Goal: Find specific fact: Find specific fact

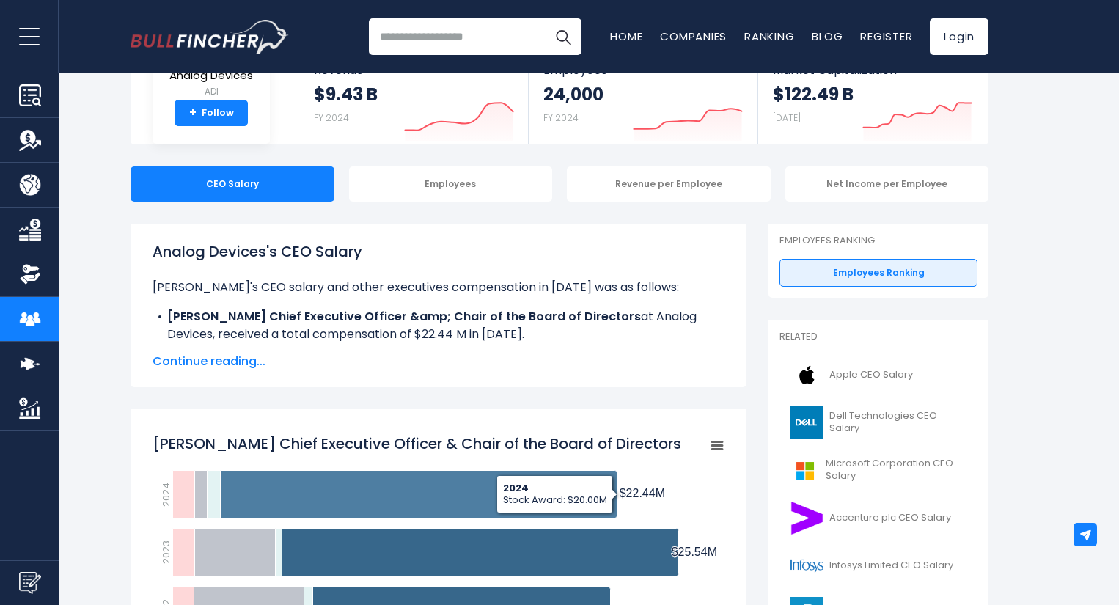
scroll to position [85, 0]
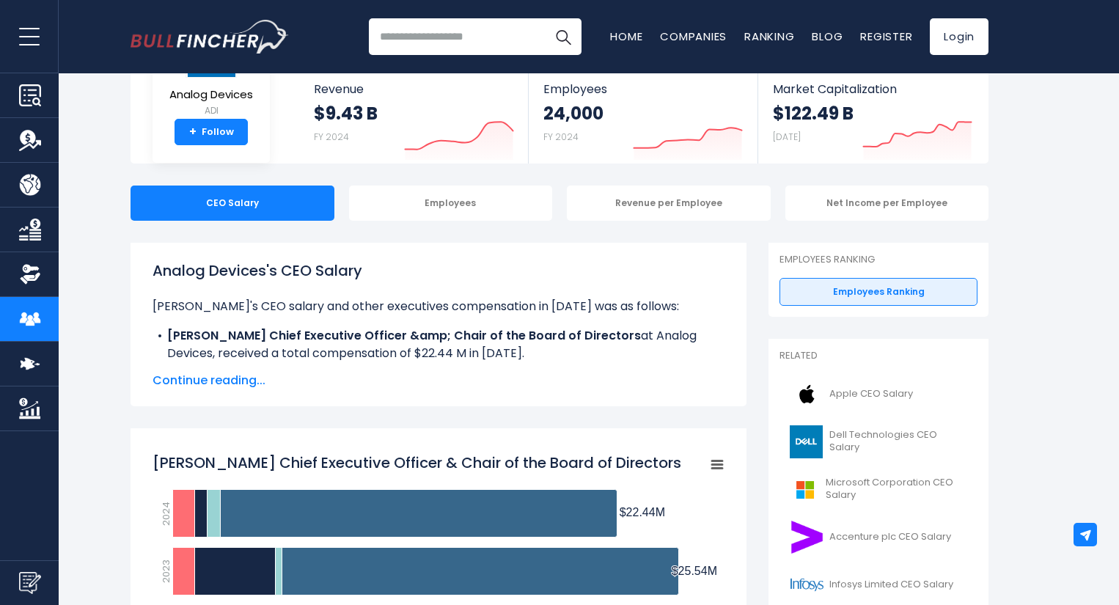
click at [240, 381] on span "Continue reading..." at bounding box center [439, 381] width 572 height 18
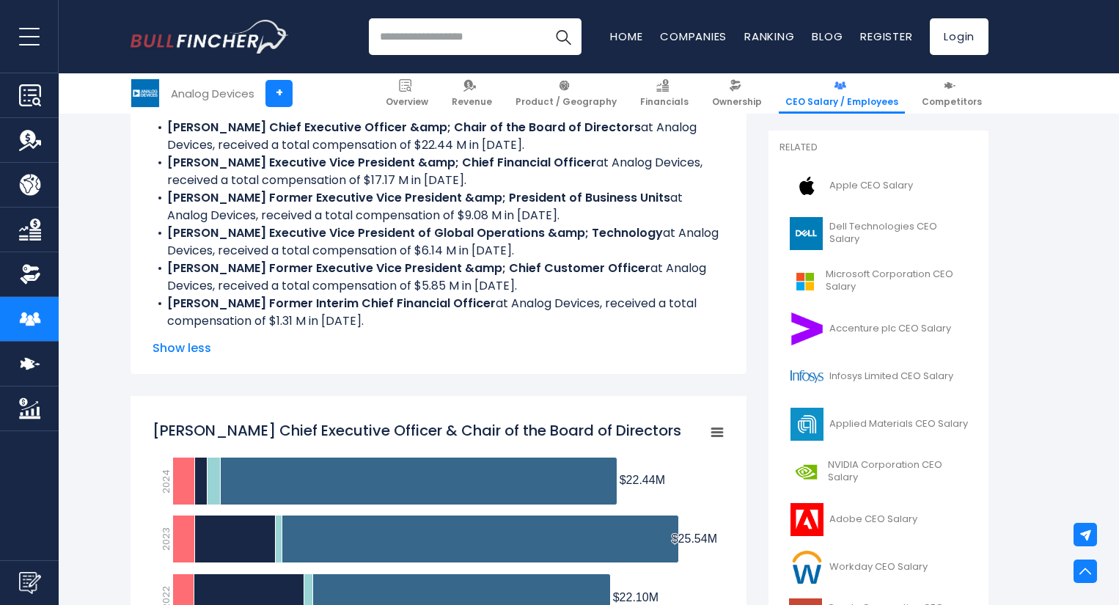
scroll to position [0, 0]
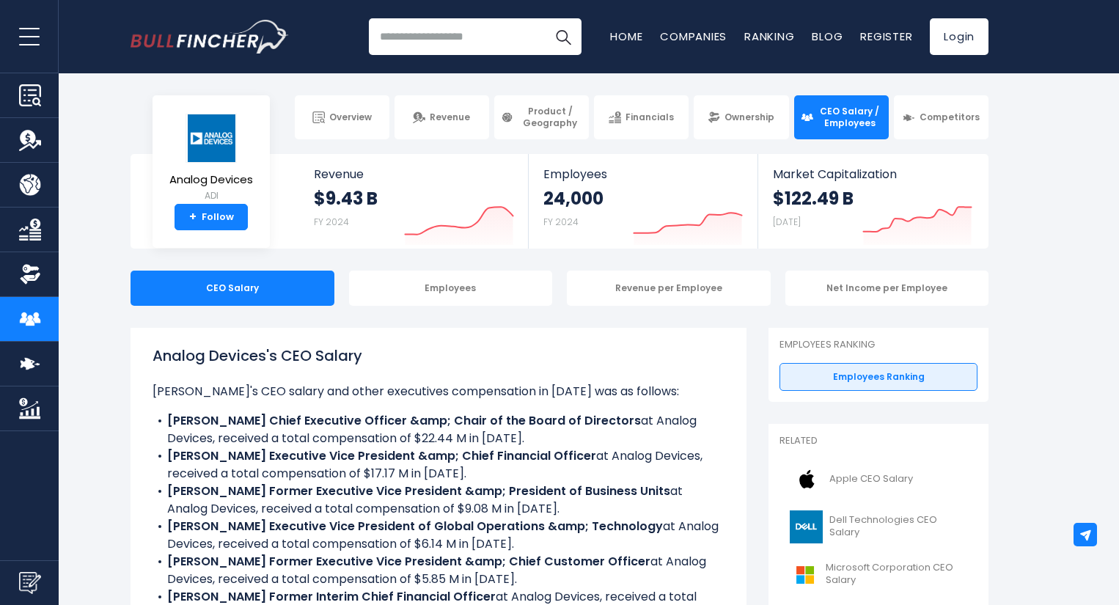
click at [493, 29] on input "search" at bounding box center [475, 36] width 213 height 37
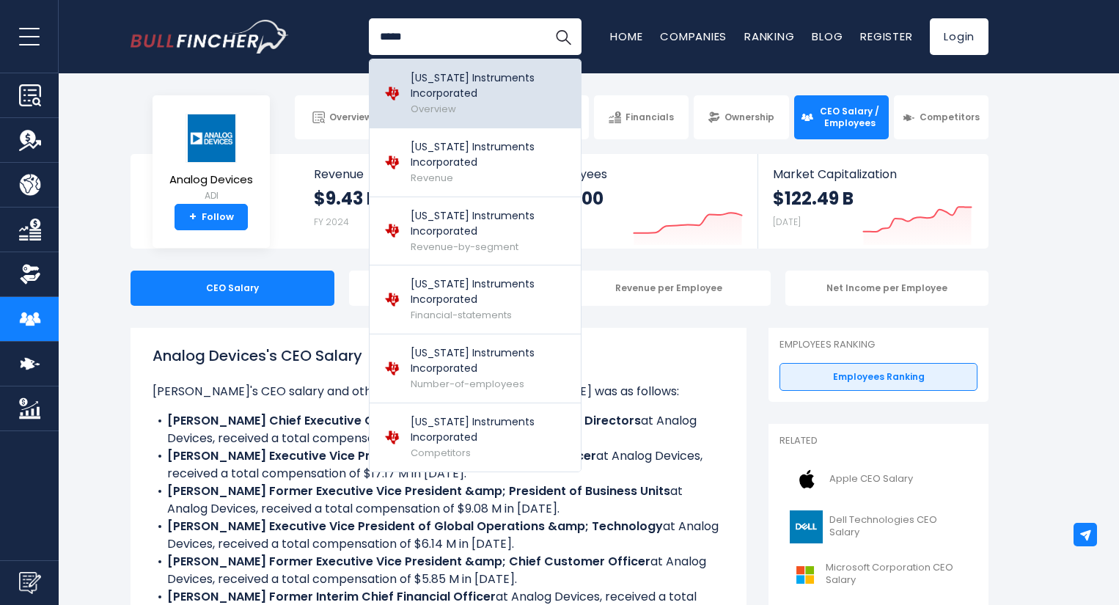
type input "*****"
click at [453, 79] on p "[US_STATE] Instruments Incorporated" at bounding box center [490, 85] width 159 height 31
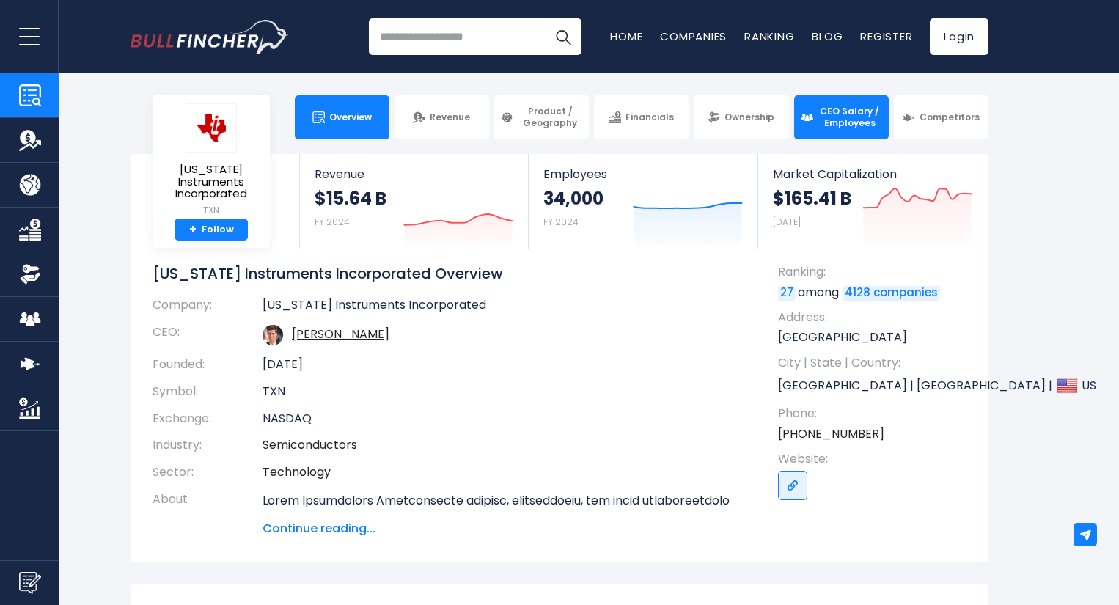
click at [842, 111] on span "CEO Salary / Employees" at bounding box center [850, 117] width 65 height 23
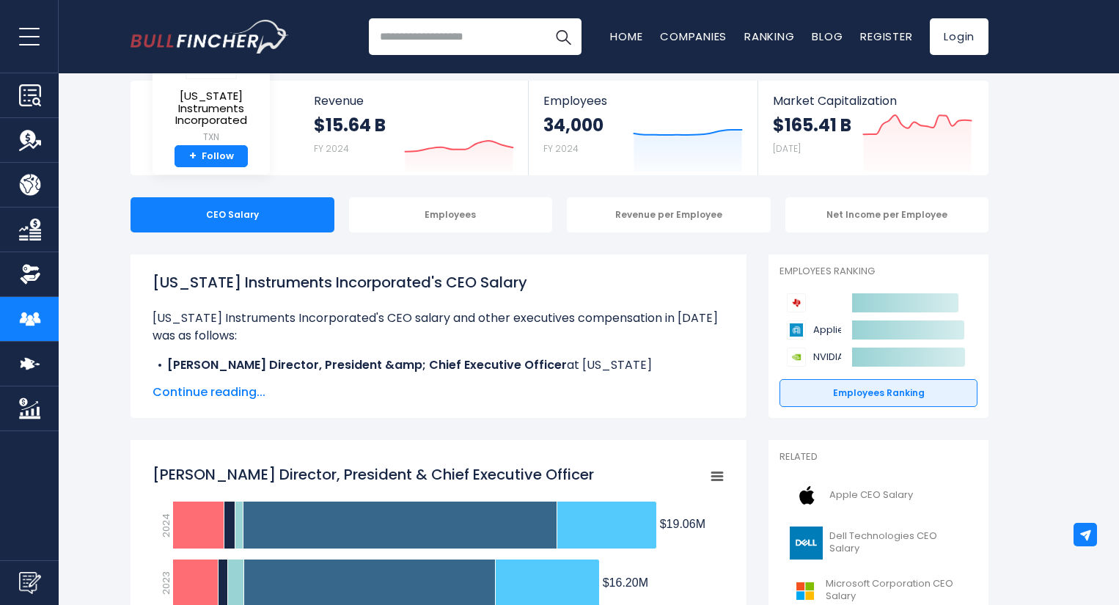
click at [216, 392] on span "Continue reading..." at bounding box center [439, 392] width 572 height 18
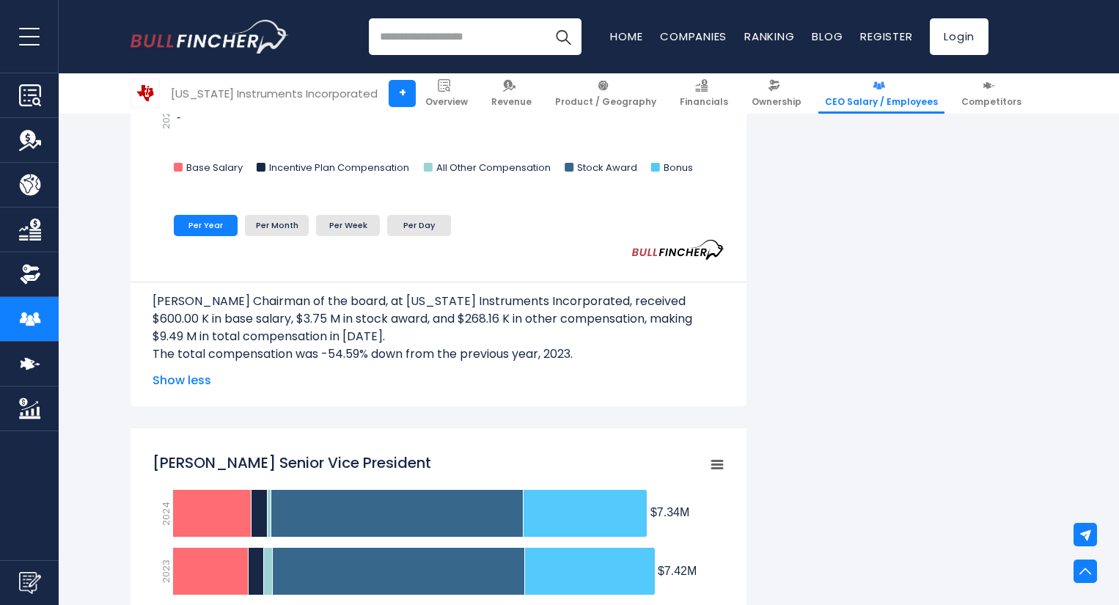
scroll to position [1246, 0]
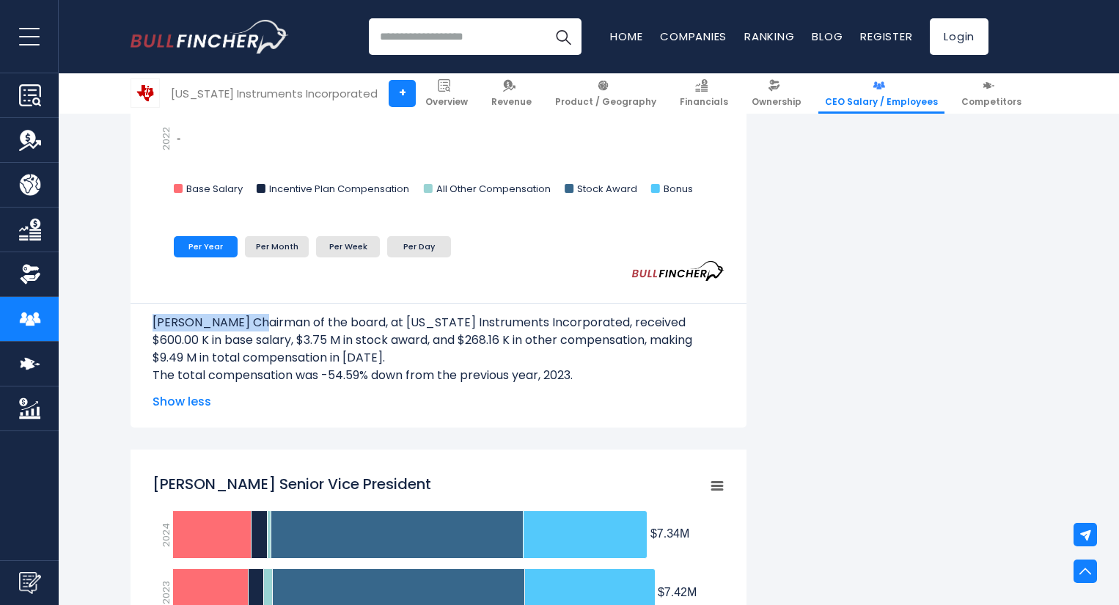
drag, startPoint x: 154, startPoint y: 320, endPoint x: 260, endPoint y: 309, distance: 106.2
click at [260, 309] on div "Richard Templeton Chairman of the board, at Texas Instruments Incorporated, rec…" at bounding box center [439, 344] width 572 height 81
copy p "Richard Templeton"
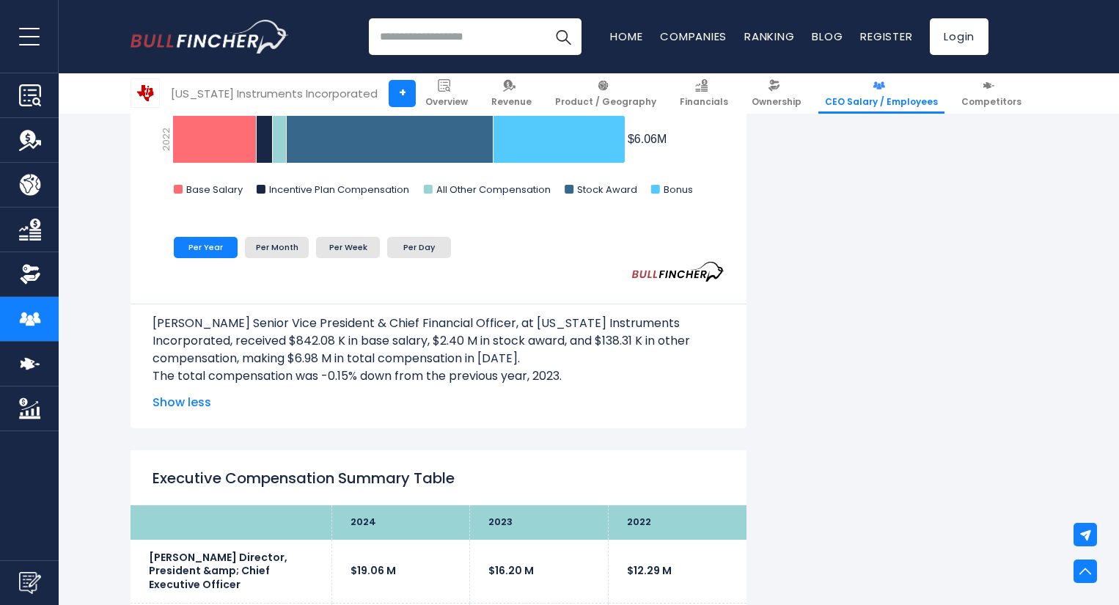
scroll to position [2713, 0]
